Goal: Information Seeking & Learning: Learn about a topic

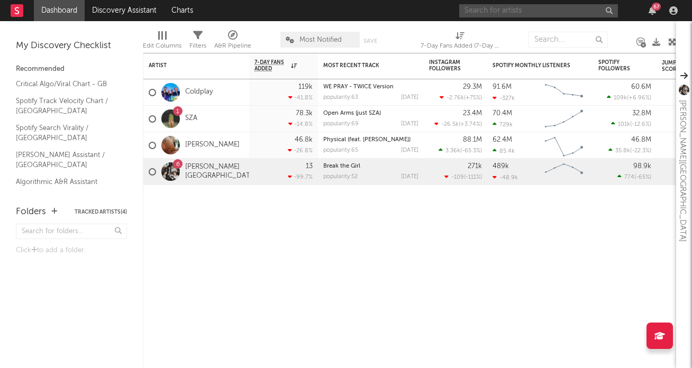
click at [556, 14] on input "text" at bounding box center [538, 10] width 159 height 13
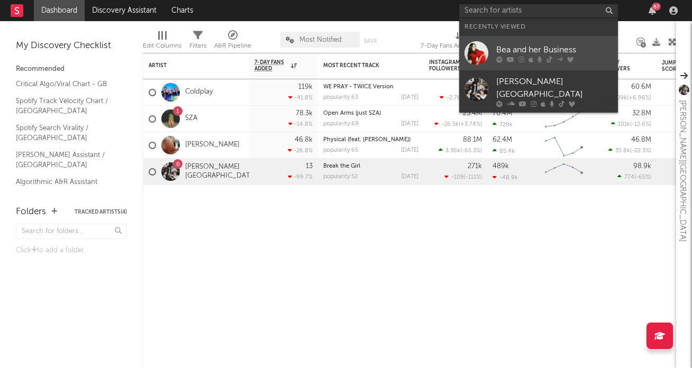
click at [553, 51] on div "Bea and her Business" at bounding box center [554, 49] width 116 height 13
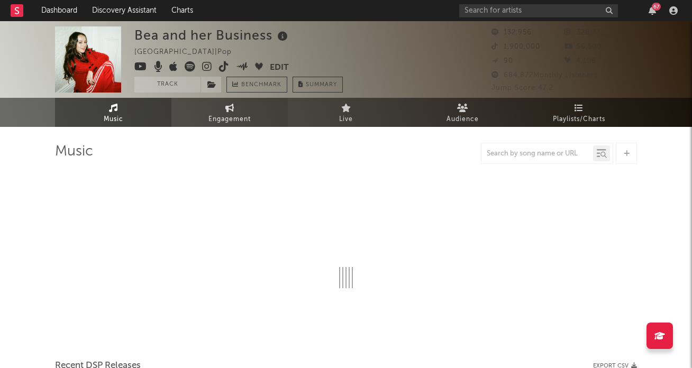
click at [245, 103] on link "Engagement" at bounding box center [229, 112] width 116 height 29
select select "1w"
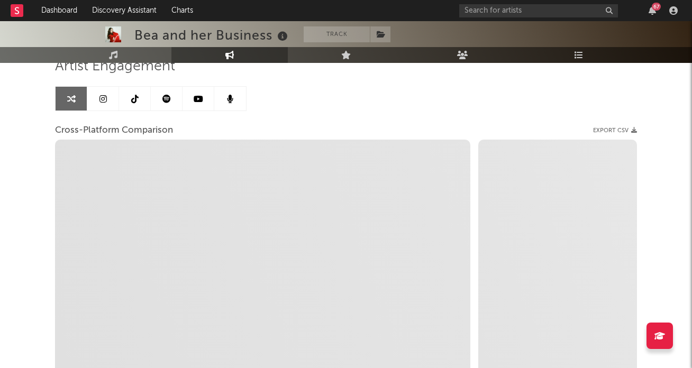
scroll to position [78, 0]
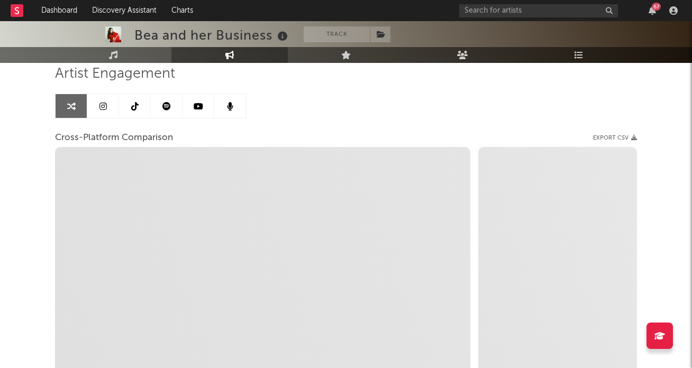
click at [105, 96] on link at bounding box center [103, 106] width 32 height 24
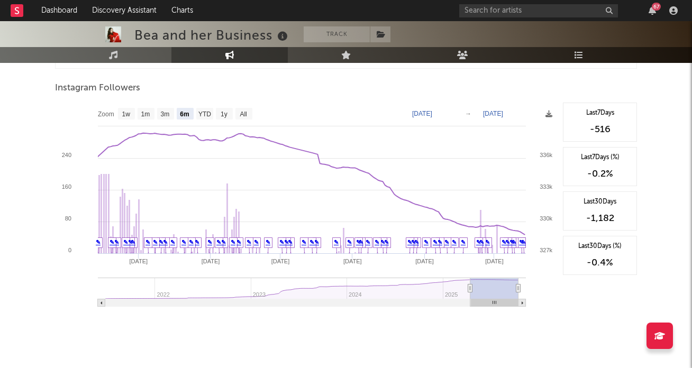
scroll to position [1175, 0]
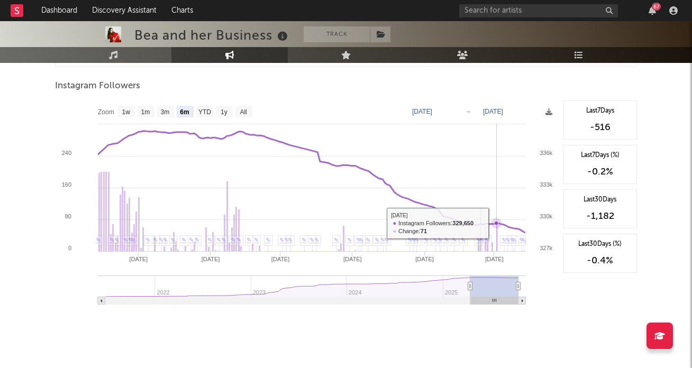
click at [497, 223] on icon at bounding box center [496, 223] width 4 height 4
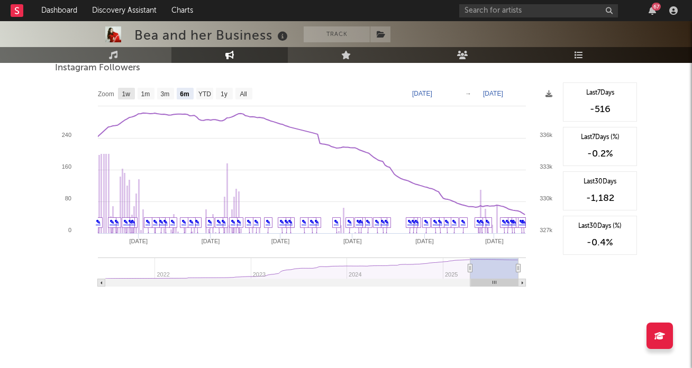
click at [128, 94] on text "1w" at bounding box center [126, 94] width 8 height 7
select select "1w"
type input "[DATE]"
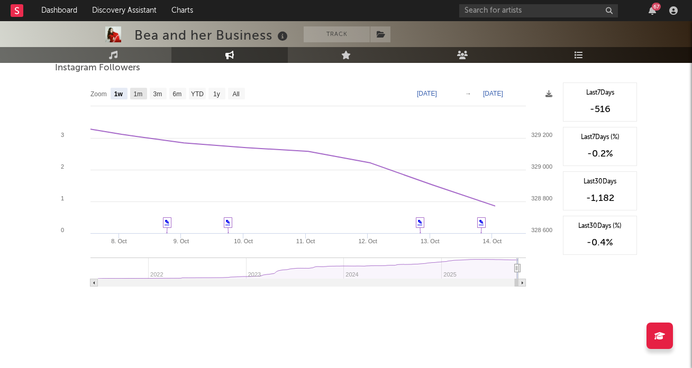
click at [137, 98] on rect at bounding box center [138, 94] width 17 height 12
select select "1m"
type input "[DATE]"
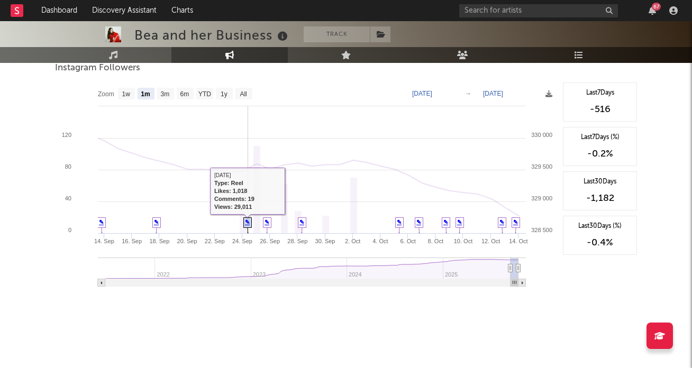
click at [247, 223] on link "✎" at bounding box center [247, 222] width 5 height 6
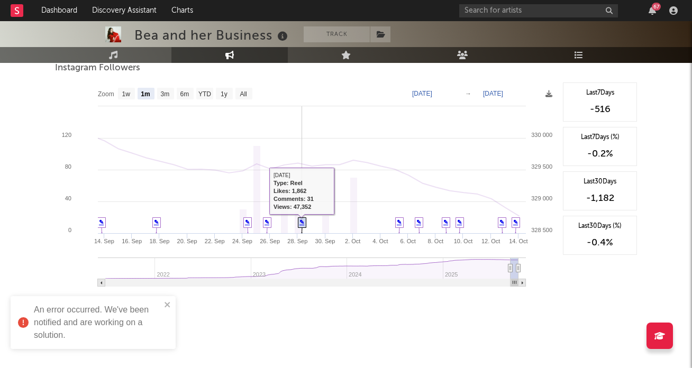
click at [302, 225] on link "✎" at bounding box center [302, 222] width 5 height 6
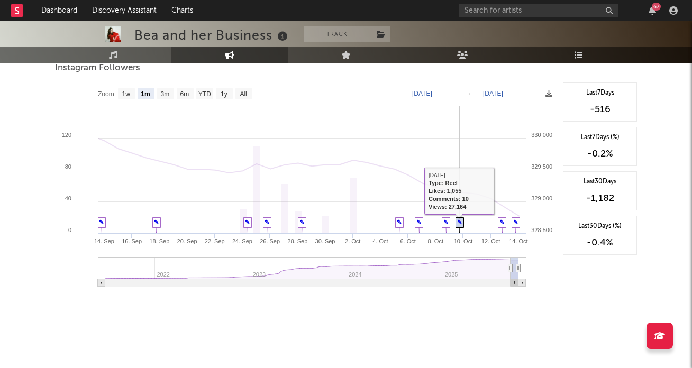
click at [461, 223] on link "✎" at bounding box center [459, 222] width 5 height 6
click at [447, 222] on link "✎" at bounding box center [446, 222] width 5 height 6
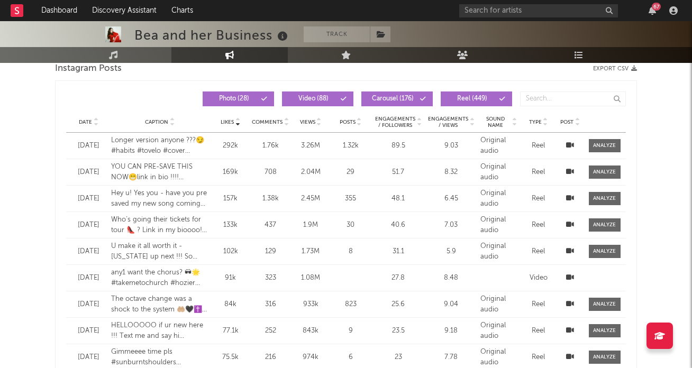
scroll to position [451, 0]
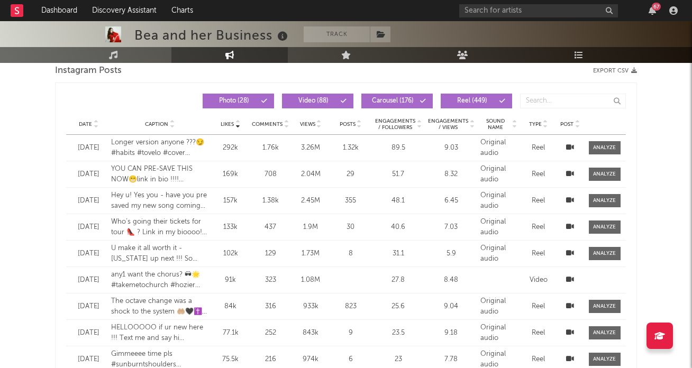
click at [238, 121] on icon at bounding box center [237, 122] width 5 height 4
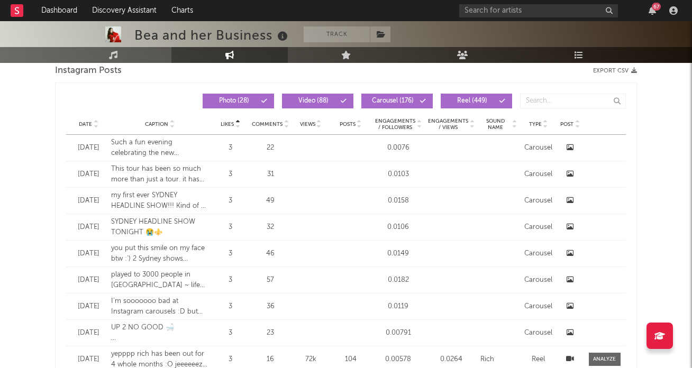
click at [238, 129] on div "Date Caption Likes Comments Views Posts Engagements / Followers Engagements / V…" at bounding box center [346, 124] width 560 height 21
click at [238, 126] on icon at bounding box center [237, 126] width 5 height 4
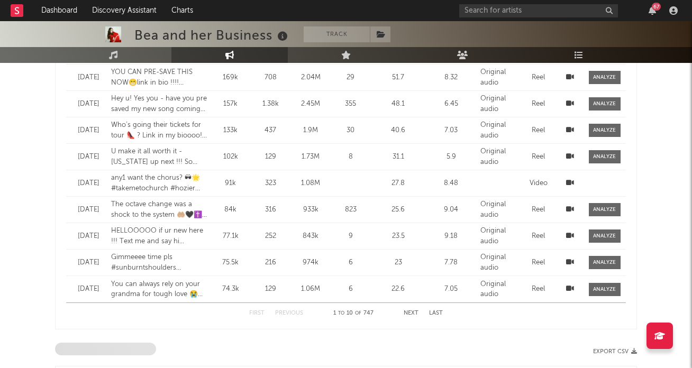
scroll to position [545, 0]
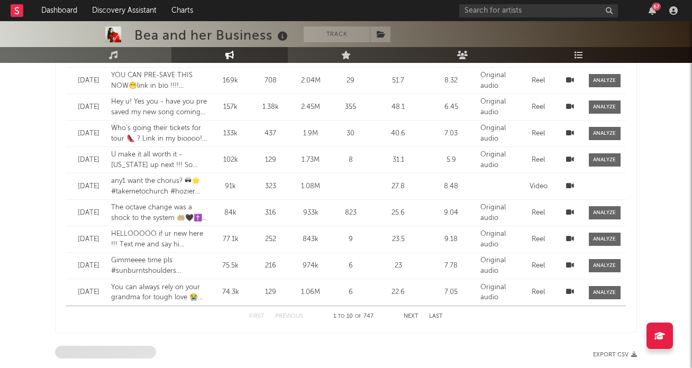
click at [572, 241] on icon at bounding box center [570, 239] width 8 height 7
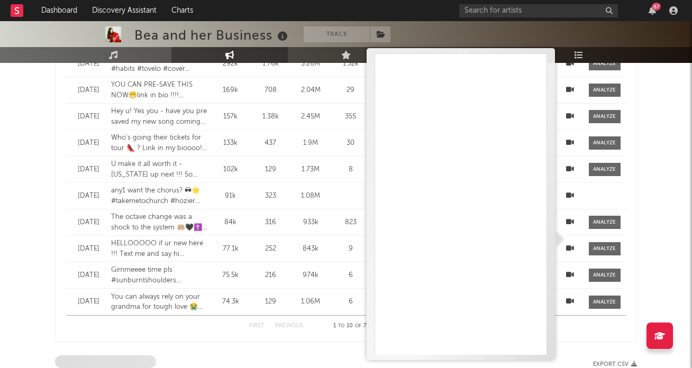
scroll to position [523, 0]
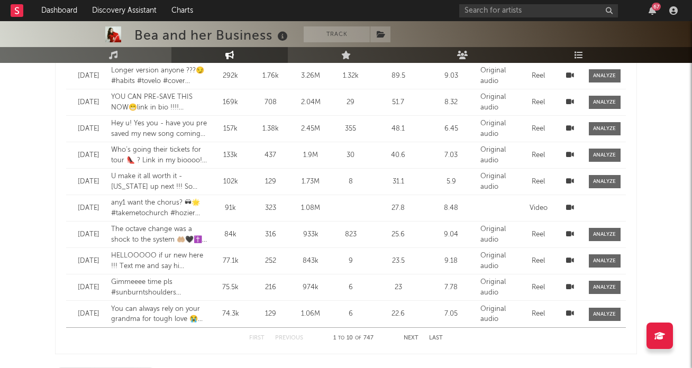
click at [32, 240] on div "Bea and her Business Track [GEOGRAPHIC_DATA] | Pop Edit Track Benchmark Summary…" at bounding box center [346, 268] width 692 height 1540
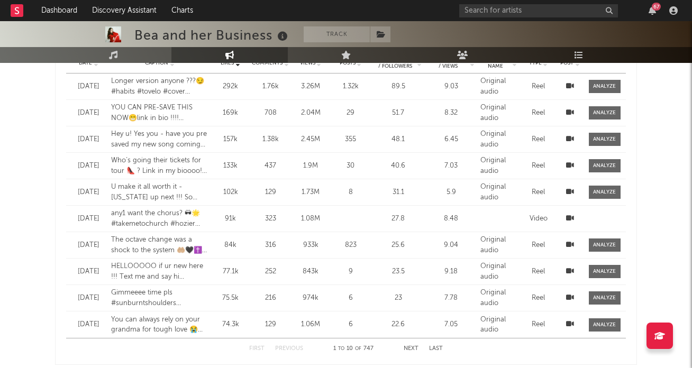
scroll to position [0, 0]
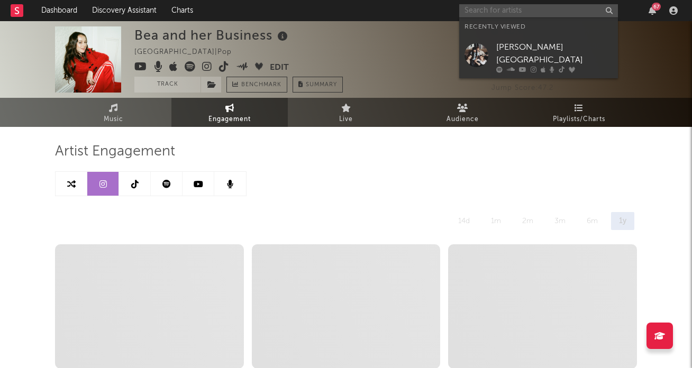
click at [532, 6] on input "text" at bounding box center [538, 10] width 159 height 13
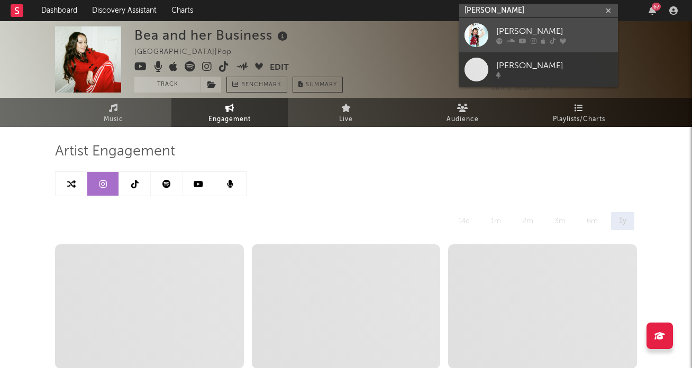
type input "[PERSON_NAME]"
click at [524, 31] on div "[PERSON_NAME]" at bounding box center [554, 31] width 116 height 13
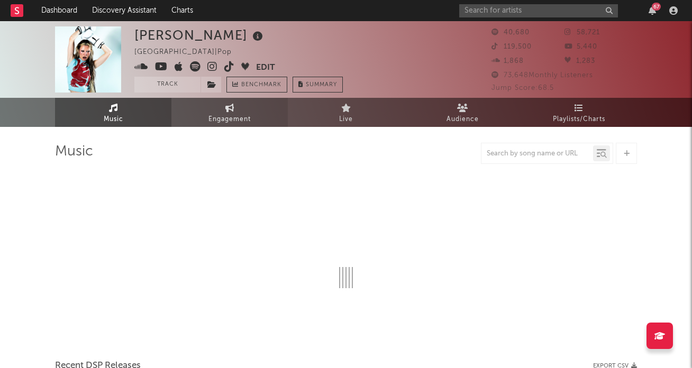
click at [244, 112] on link "Engagement" at bounding box center [229, 112] width 116 height 29
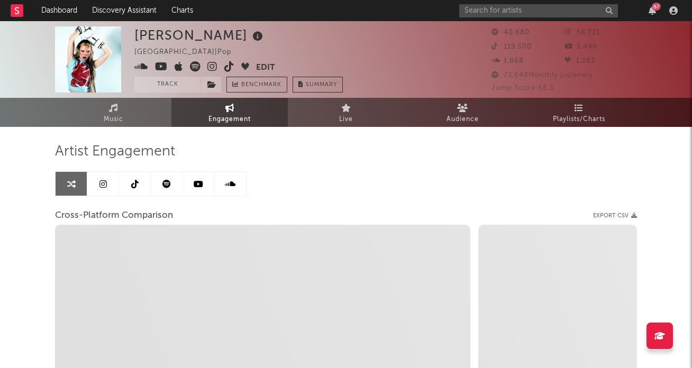
select select "1w"
click at [229, 116] on span "Engagement" at bounding box center [230, 119] width 42 height 13
click at [109, 185] on link at bounding box center [103, 184] width 32 height 24
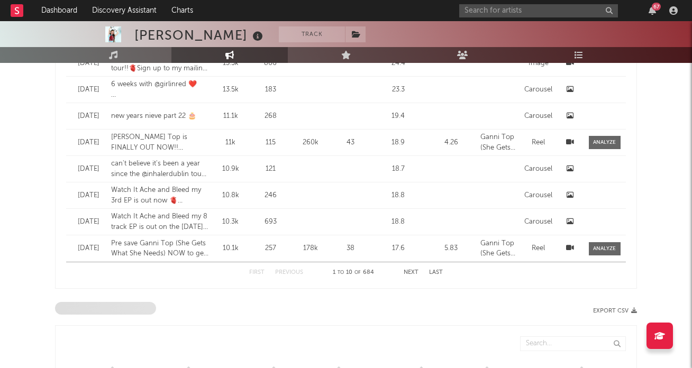
select select "6m"
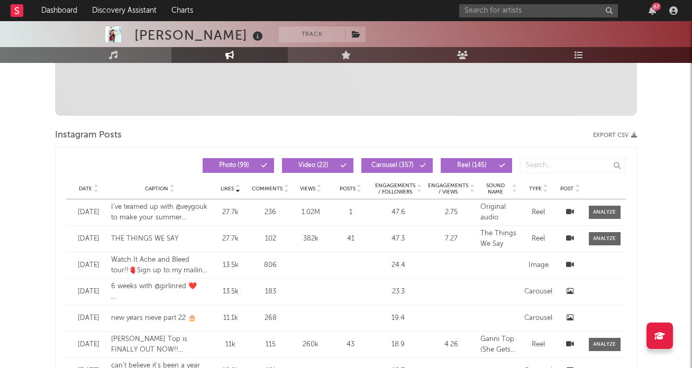
scroll to position [386, 0]
click at [96, 192] on icon at bounding box center [95, 191] width 5 height 4
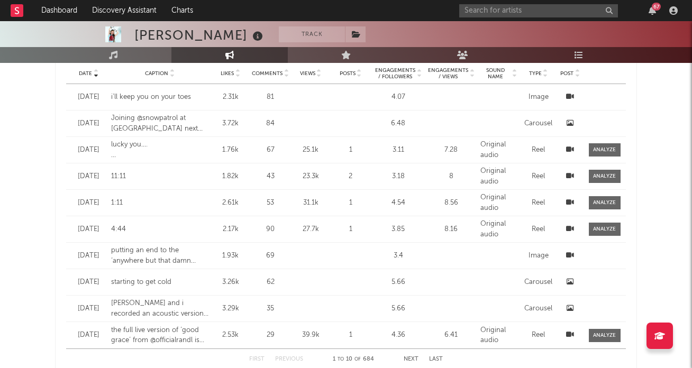
scroll to position [503, 0]
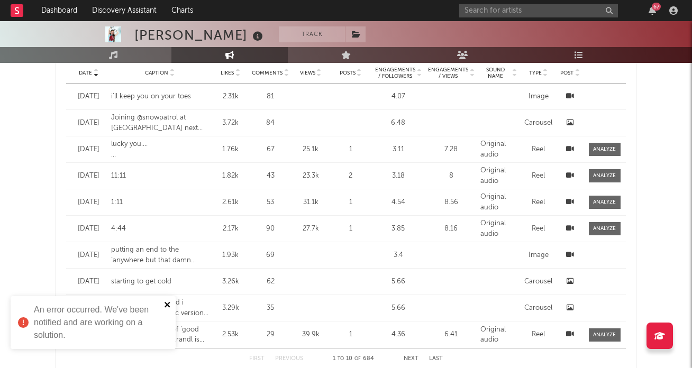
click at [169, 305] on icon "close" at bounding box center [167, 305] width 7 height 8
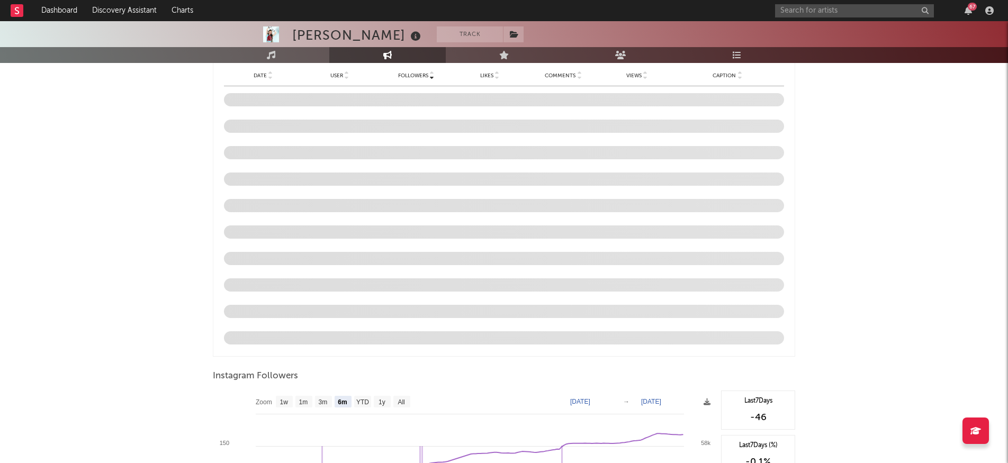
scroll to position [853, 0]
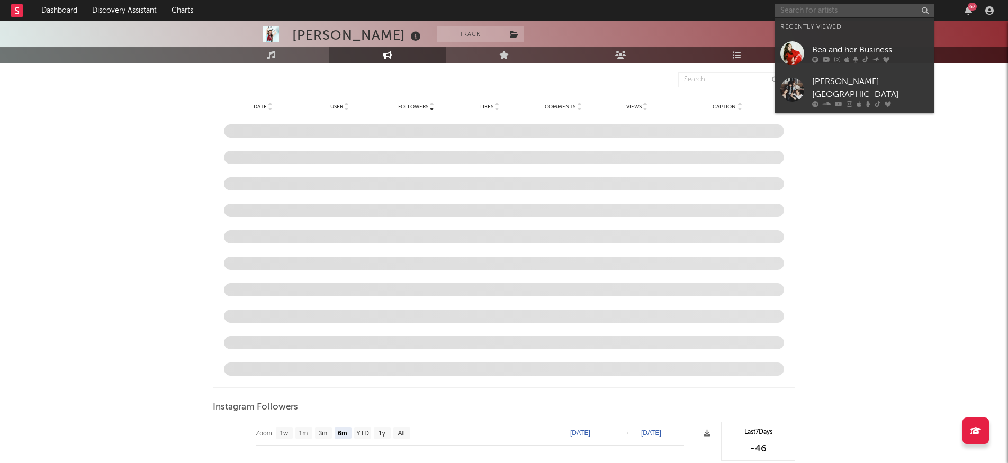
click at [692, 10] on input "text" at bounding box center [854, 10] width 159 height 13
click at [692, 50] on div "Bea and her Business" at bounding box center [870, 49] width 116 height 13
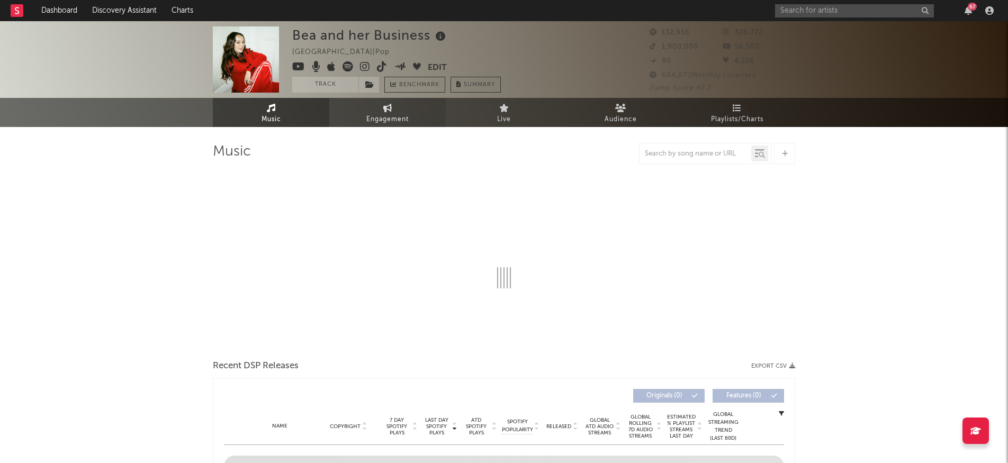
select select "6m"
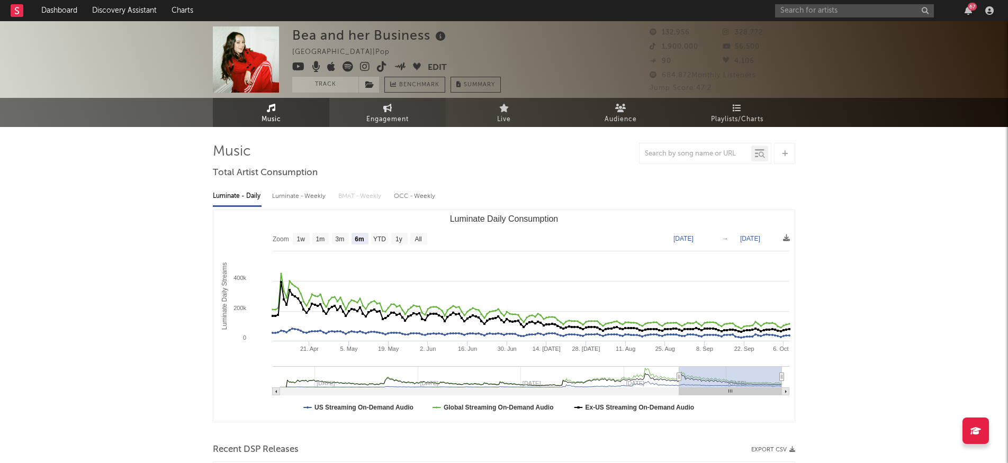
click at [385, 111] on icon at bounding box center [387, 108] width 9 height 8
select select "1w"
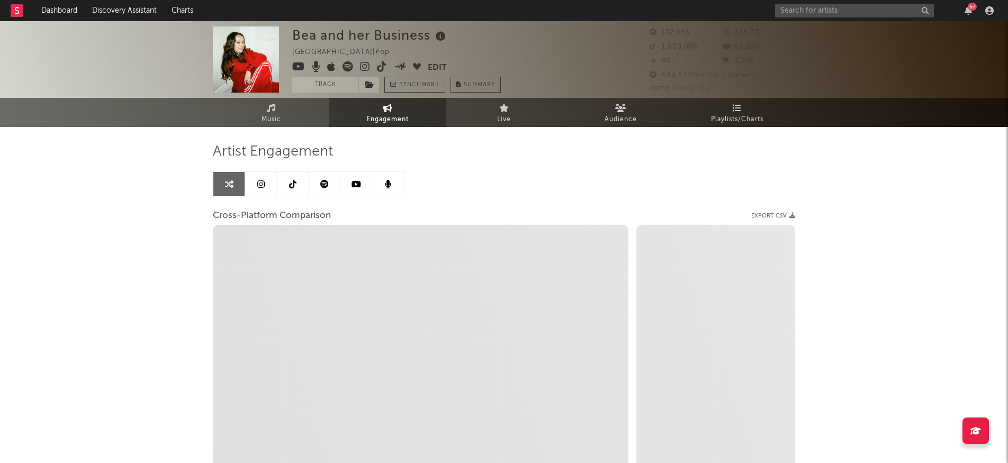
click at [259, 192] on link at bounding box center [261, 184] width 32 height 24
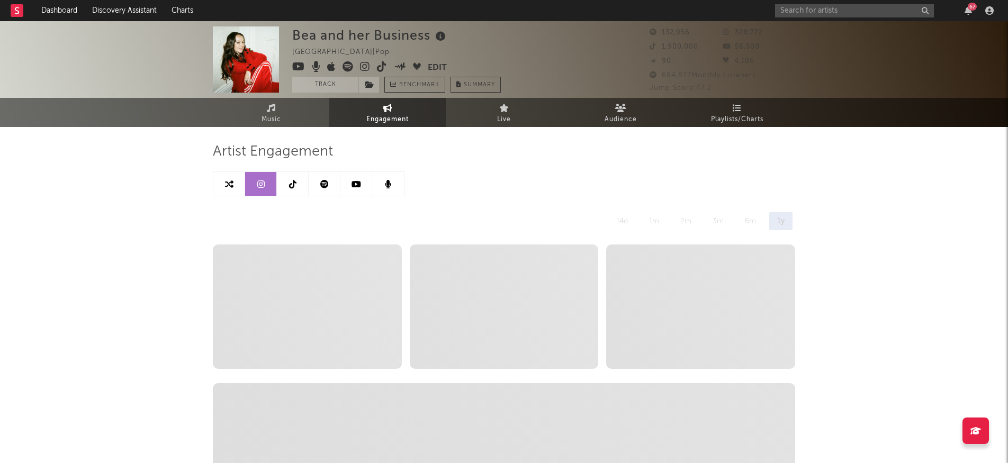
select select "6m"
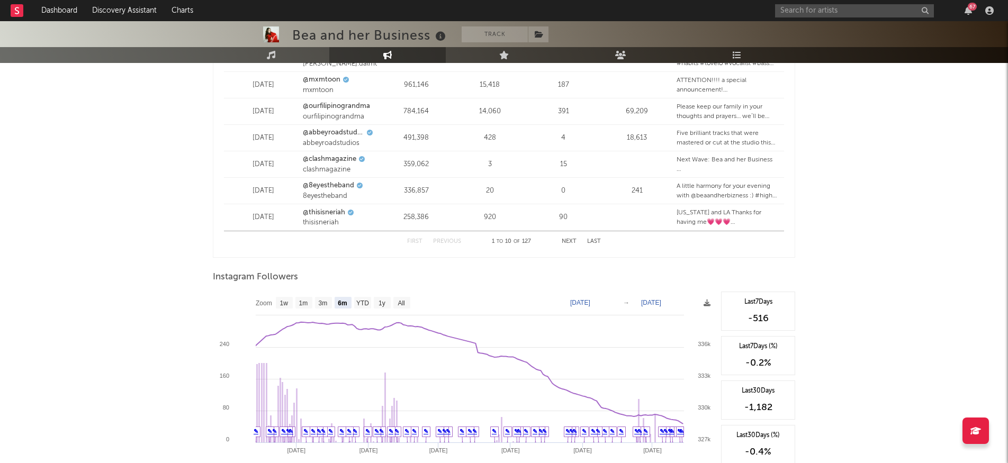
scroll to position [1547, 0]
